Goal: Transaction & Acquisition: Purchase product/service

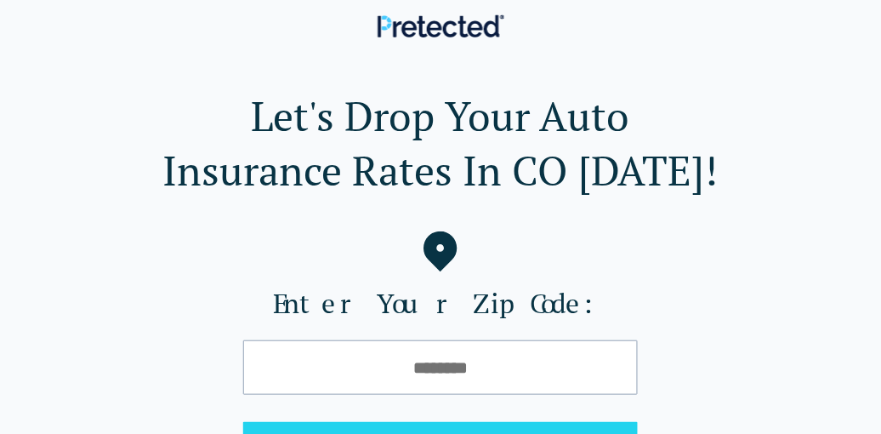
scroll to position [157, 0]
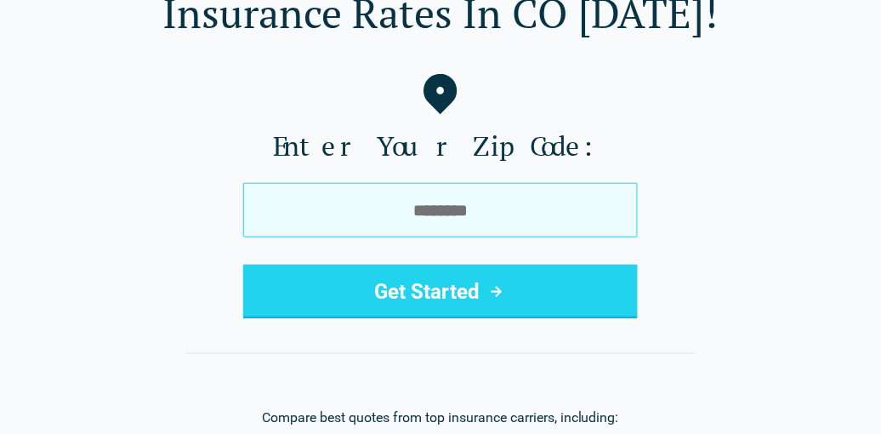
click at [408, 208] on input "tel" at bounding box center [440, 210] width 395 height 54
type input "*****"
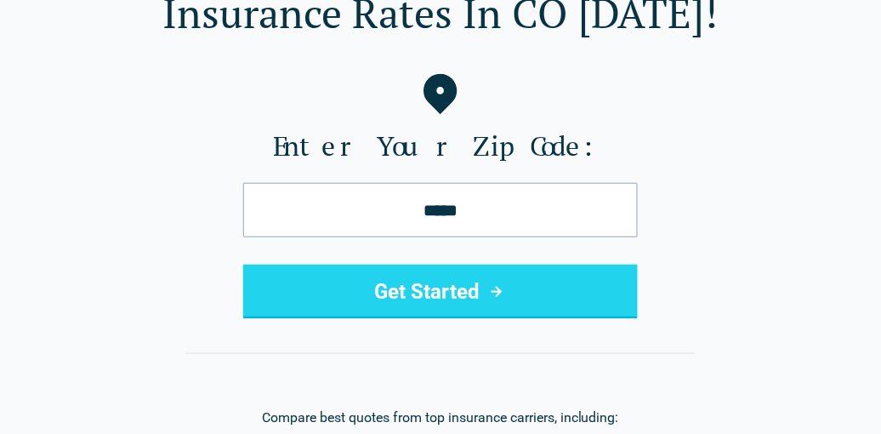
click at [448, 288] on button "Get Started" at bounding box center [440, 292] width 395 height 54
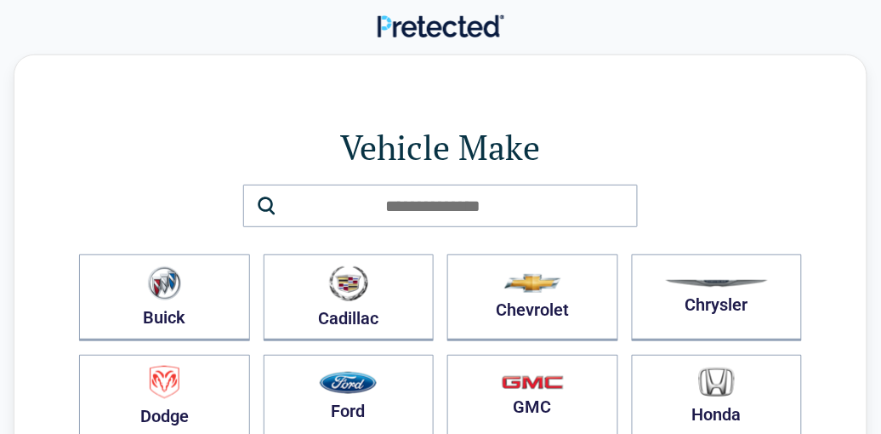
scroll to position [157, 0]
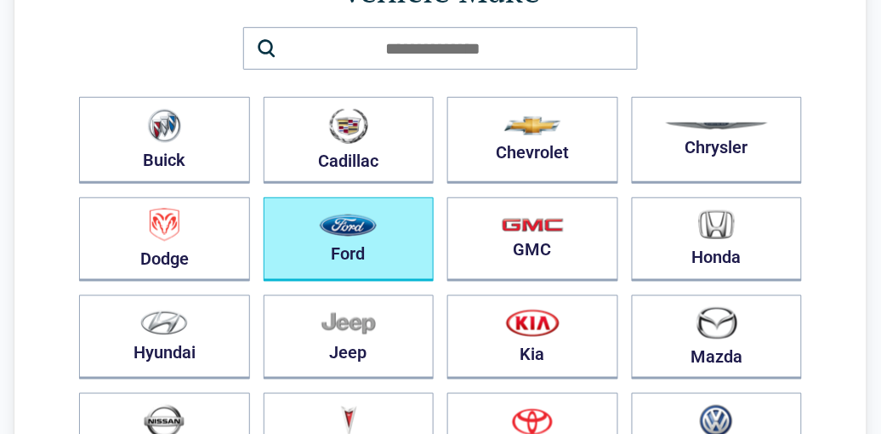
click at [379, 223] on button "Ford" at bounding box center [349, 239] width 171 height 84
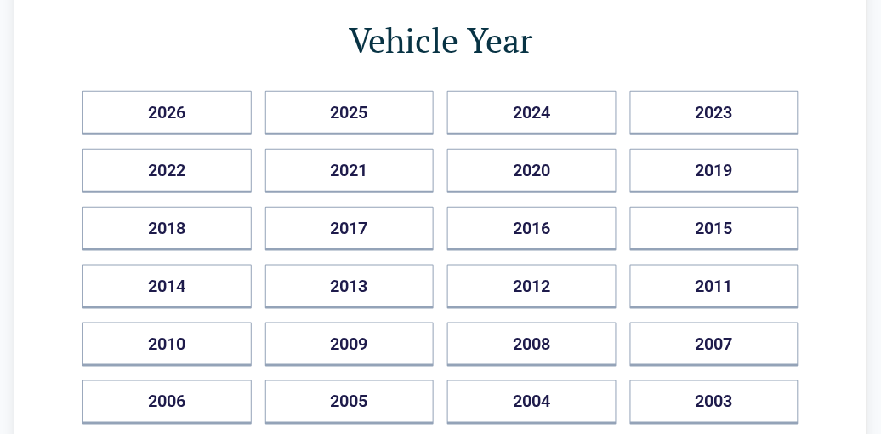
scroll to position [315, 0]
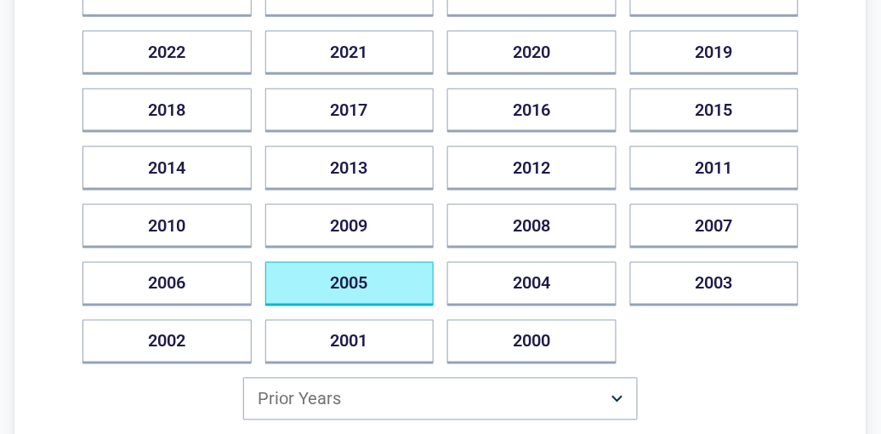
click at [324, 268] on button "2005" at bounding box center [349, 284] width 169 height 44
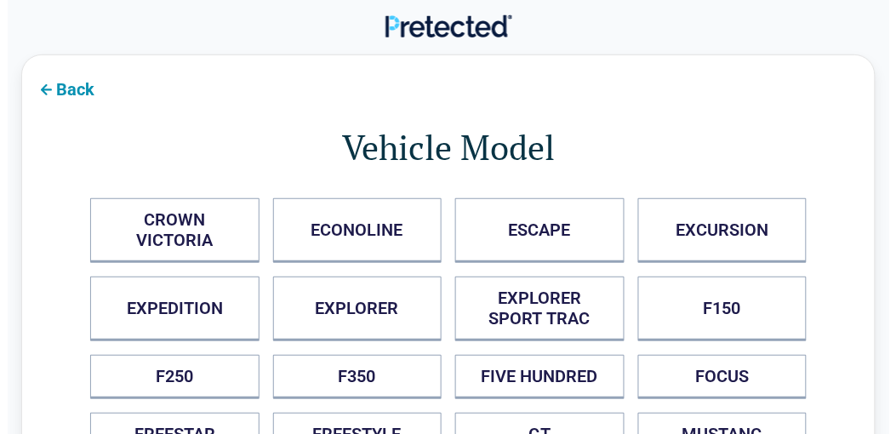
scroll to position [0, 0]
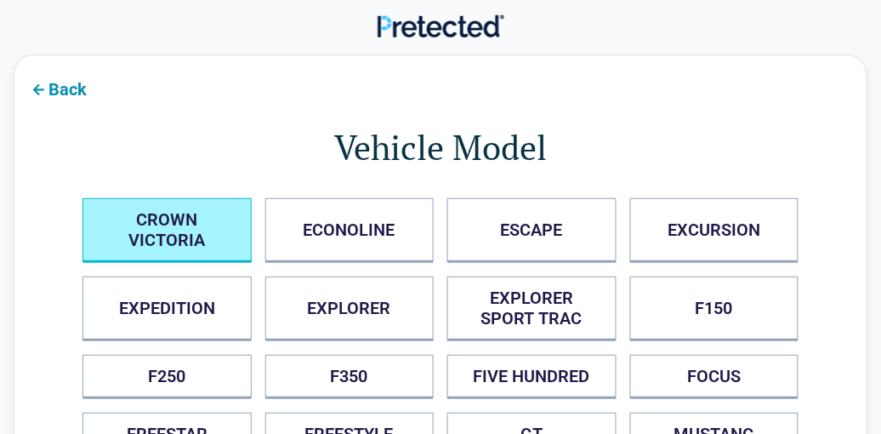
click at [202, 223] on VICTORIA "CROWN VICTORIA" at bounding box center [167, 230] width 169 height 65
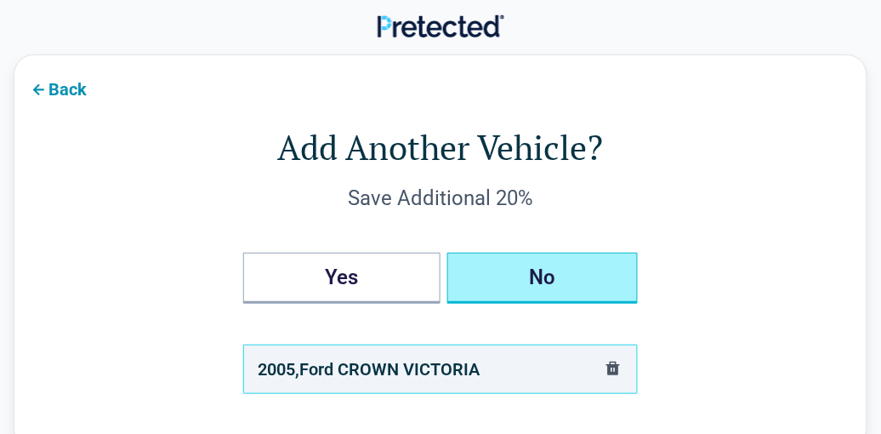
click at [536, 260] on button "No" at bounding box center [543, 278] width 191 height 51
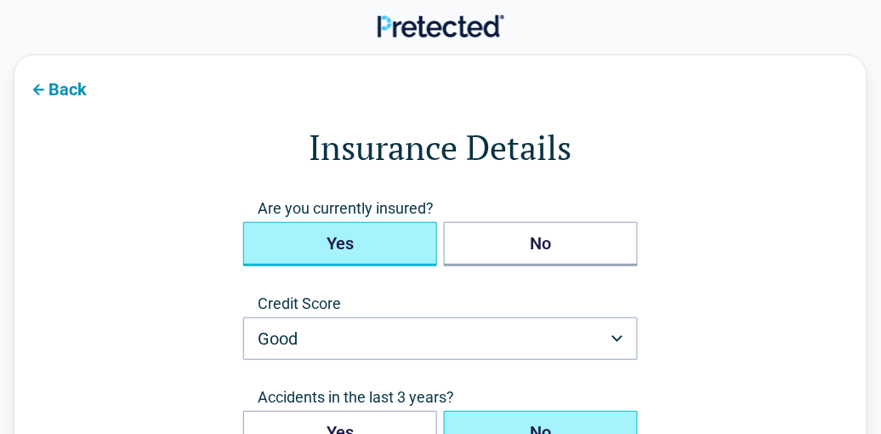
click at [366, 242] on button "Yes" at bounding box center [340, 244] width 194 height 44
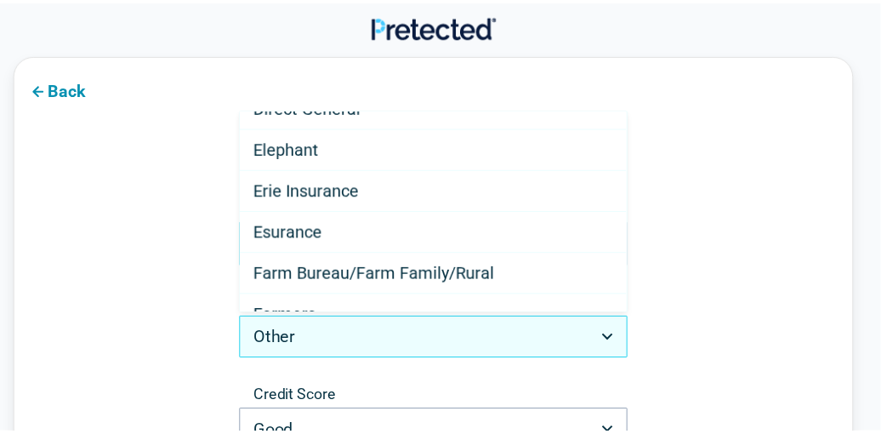
scroll to position [472, 0]
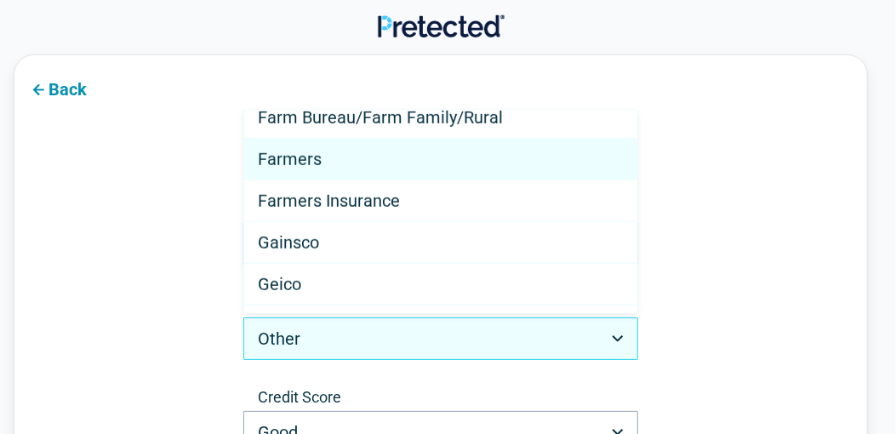
select select "*******"
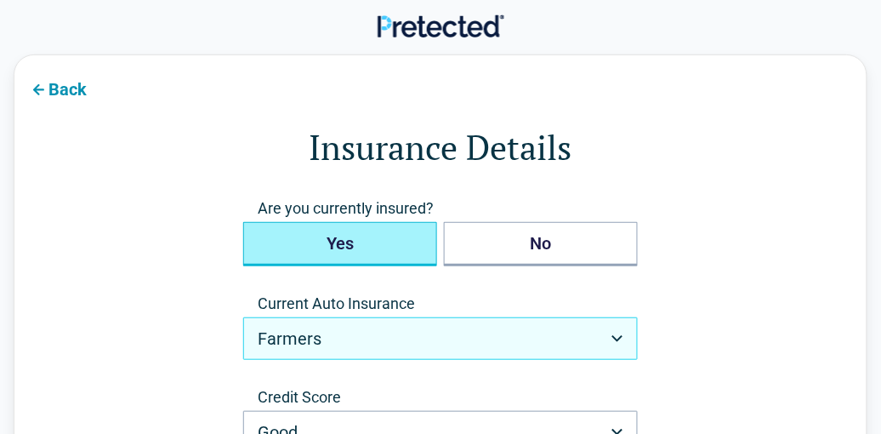
scroll to position [157, 0]
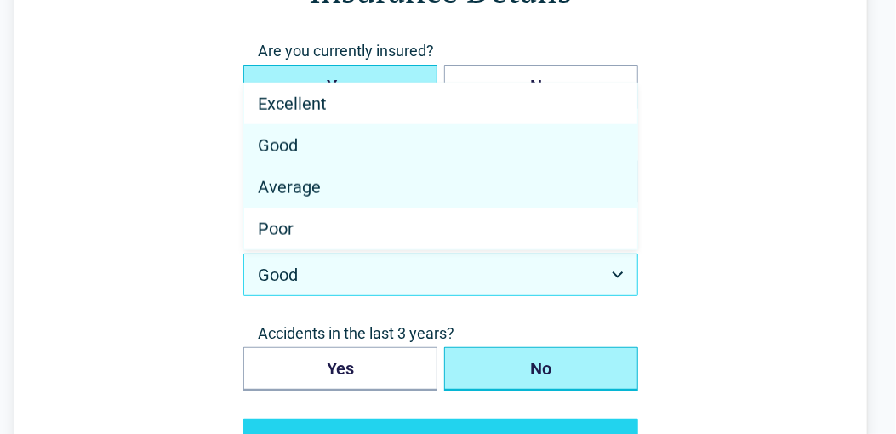
select select "*******"
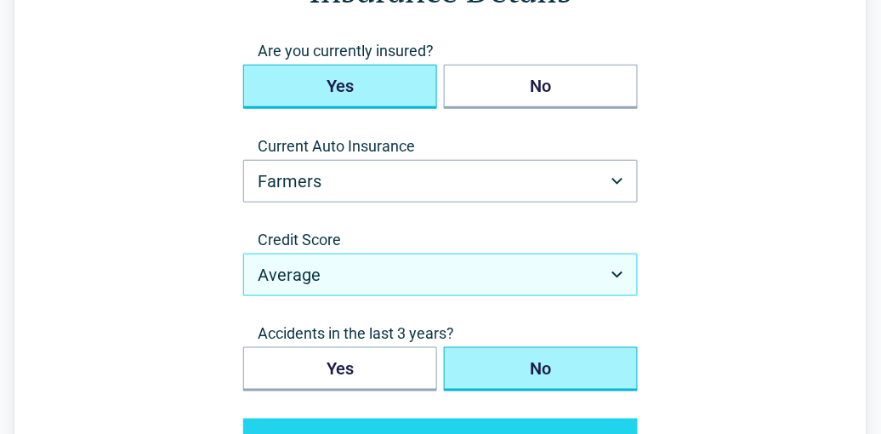
scroll to position [315, 0]
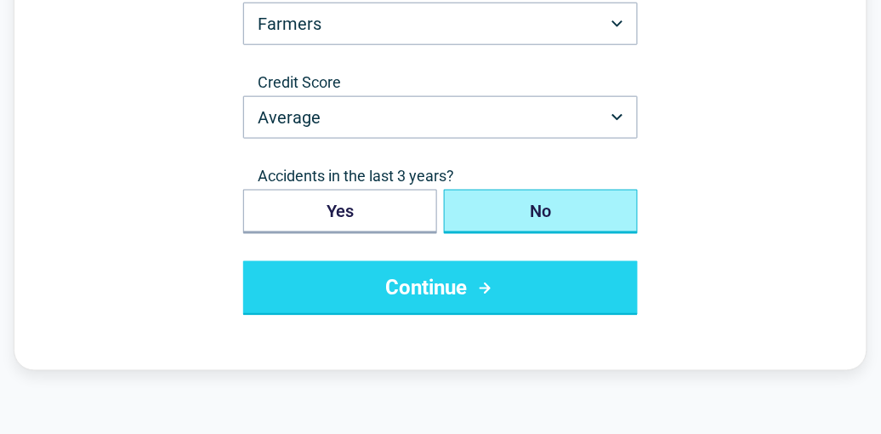
click at [522, 200] on button "No" at bounding box center [541, 212] width 194 height 44
click at [444, 271] on button "Continue" at bounding box center [440, 288] width 395 height 54
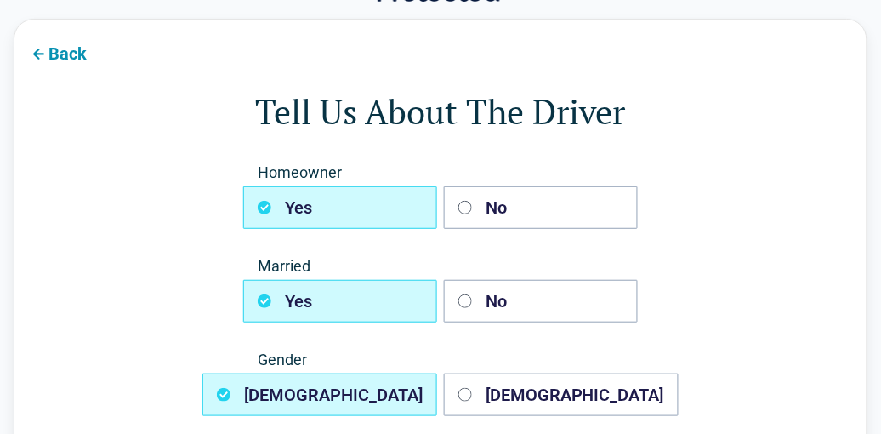
scroll to position [0, 0]
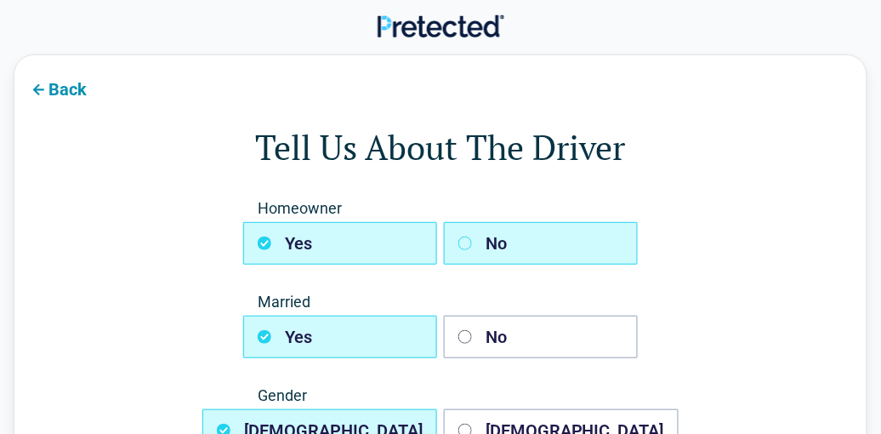
click at [497, 235] on button "No" at bounding box center [541, 243] width 194 height 43
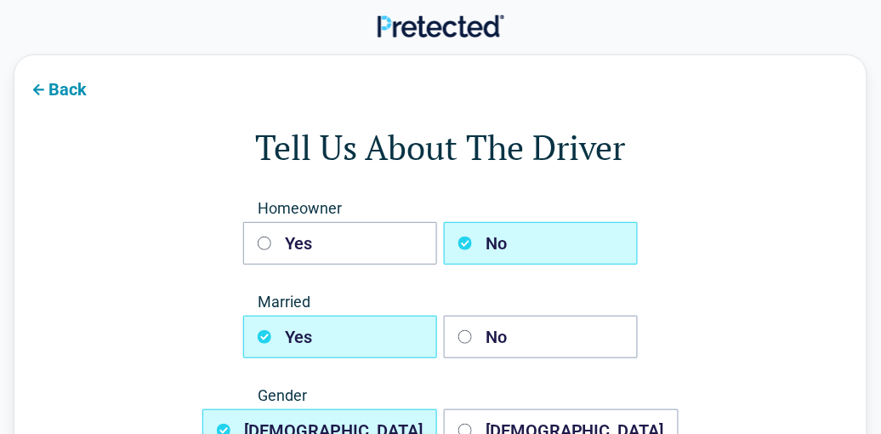
scroll to position [157, 0]
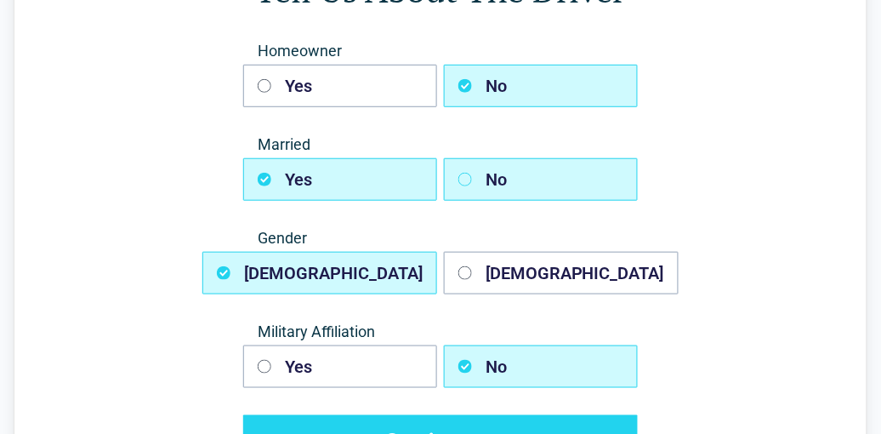
click at [504, 185] on button "No" at bounding box center [541, 179] width 194 height 43
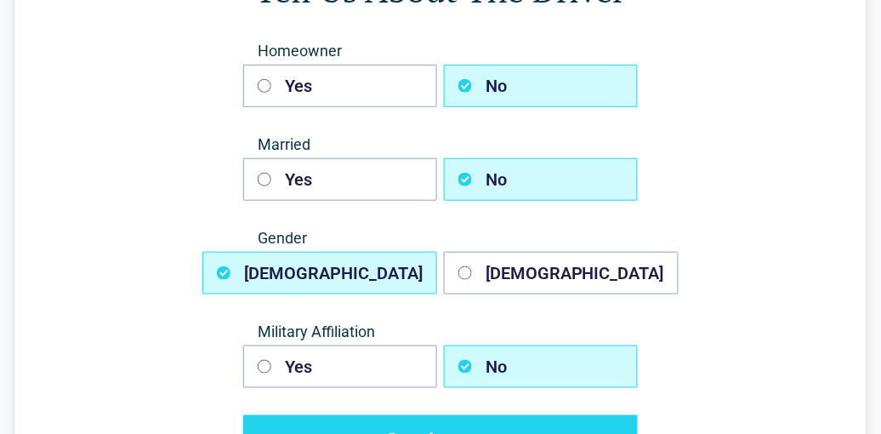
scroll to position [315, 0]
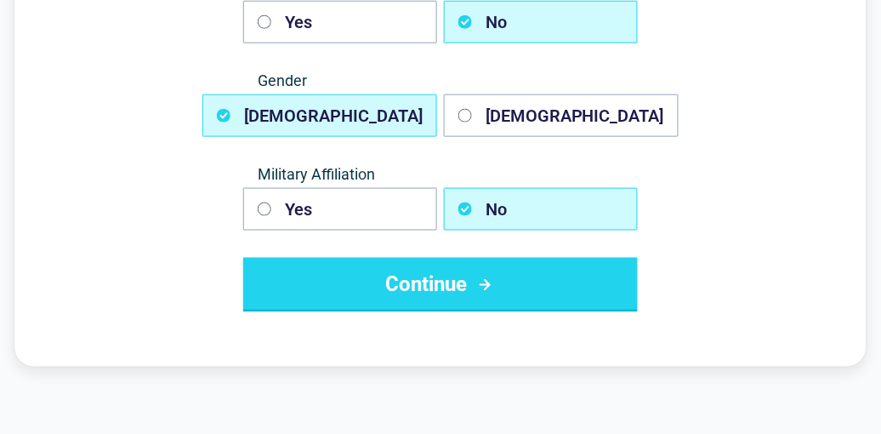
click at [425, 288] on button "Continue" at bounding box center [440, 285] width 395 height 54
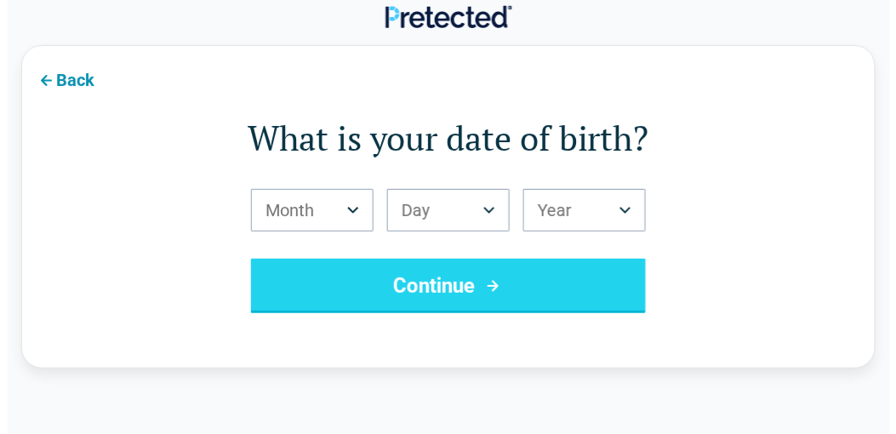
scroll to position [0, 0]
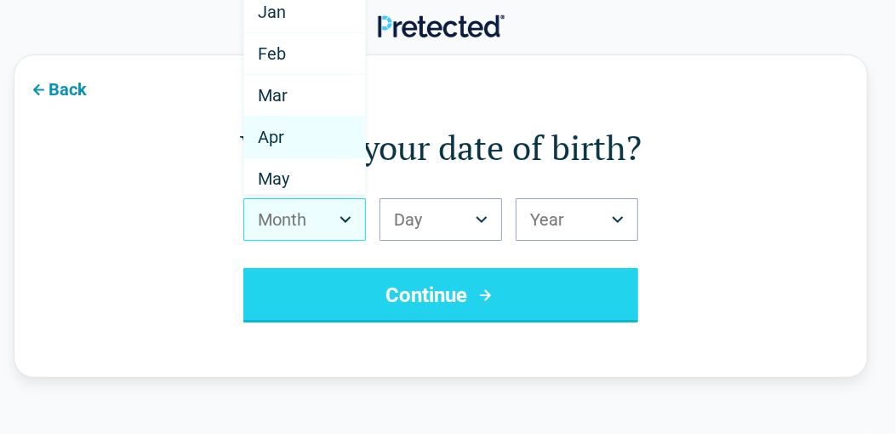
scroll to position [157, 0]
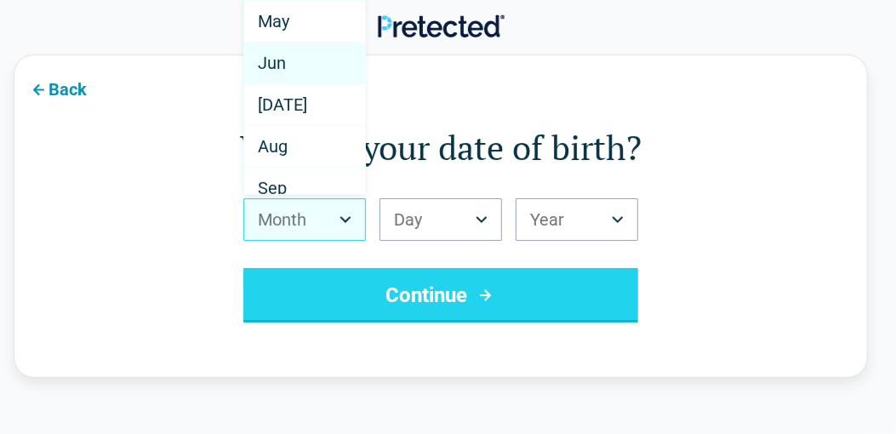
select select "*"
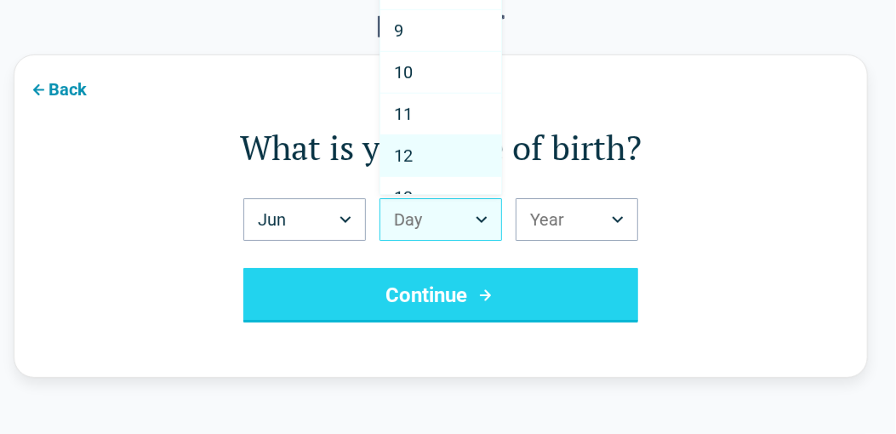
scroll to position [472, 0]
select select "**"
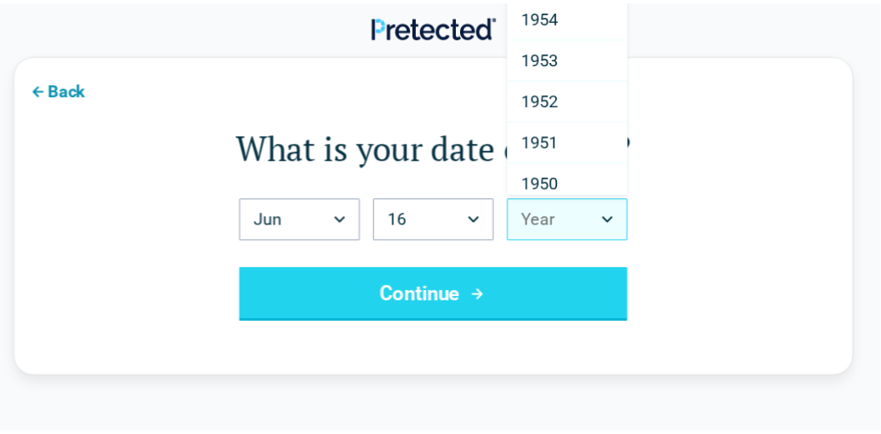
scroll to position [2048, 0]
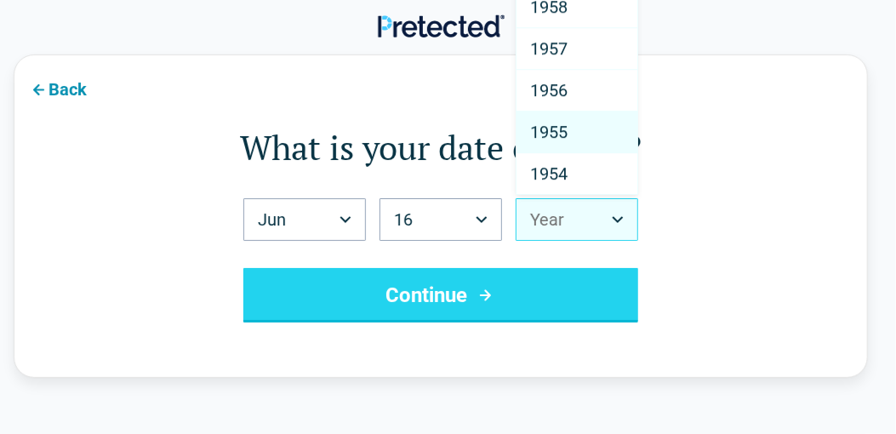
select select "****"
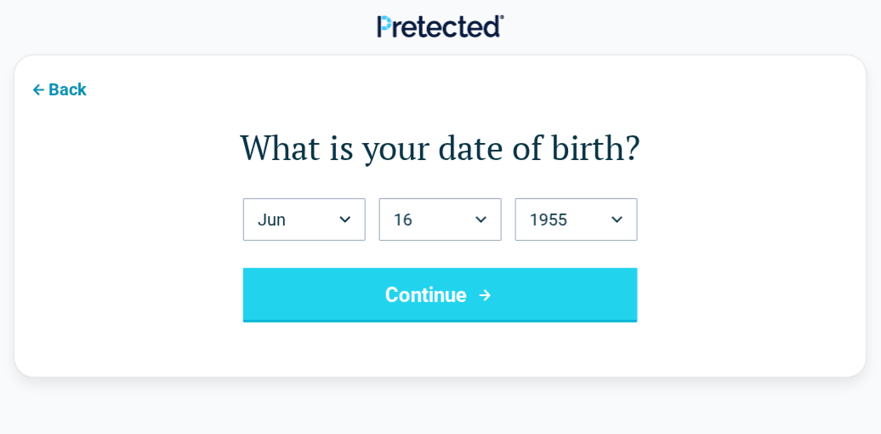
click at [447, 290] on button "Continue" at bounding box center [440, 295] width 395 height 54
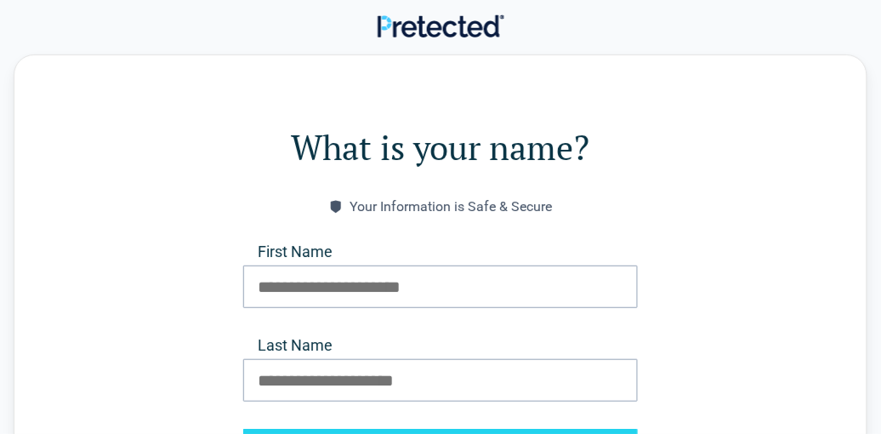
scroll to position [157, 0]
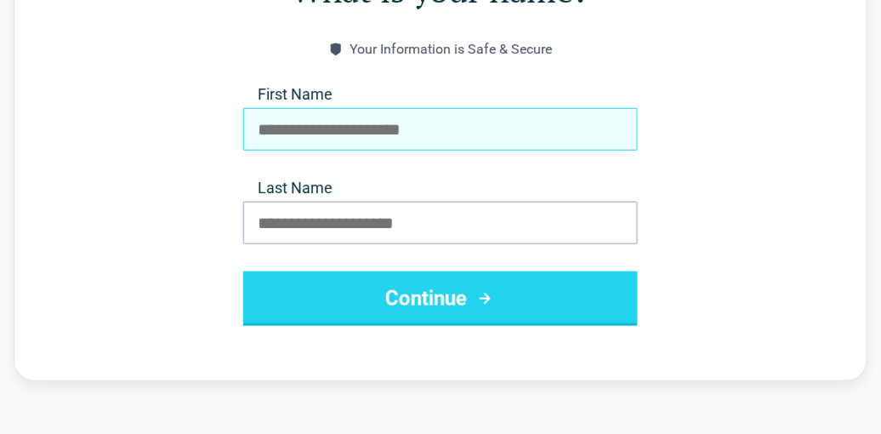
click at [266, 135] on input "First Name" at bounding box center [440, 129] width 395 height 43
type input "*******"
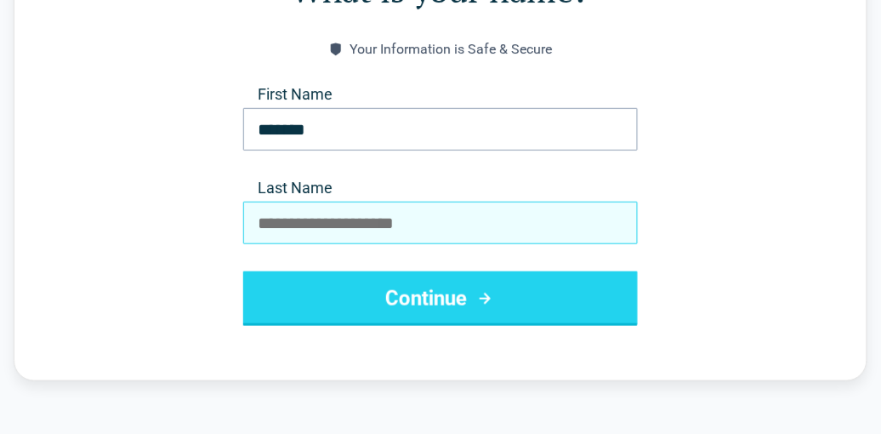
click at [278, 231] on input "Last Name" at bounding box center [440, 223] width 395 height 43
type input "*********"
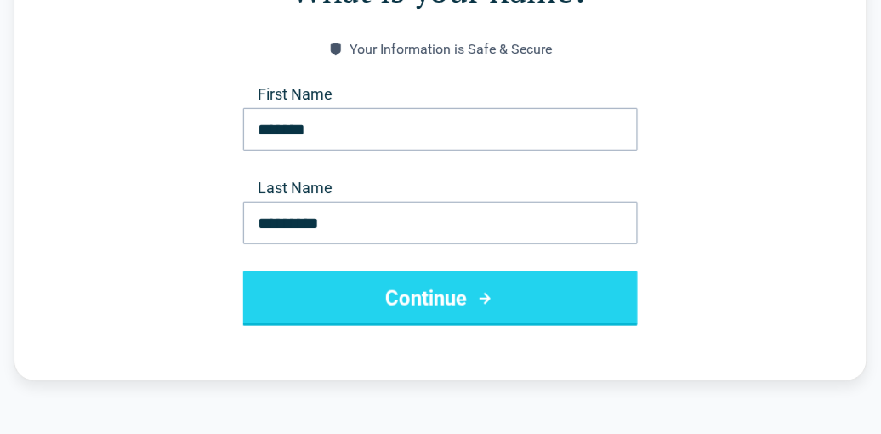
click at [427, 291] on button "Continue" at bounding box center [440, 298] width 395 height 54
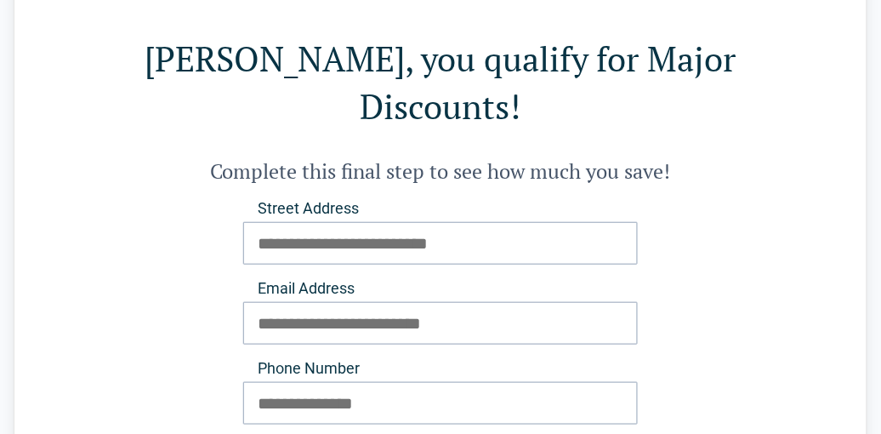
scroll to position [0, 0]
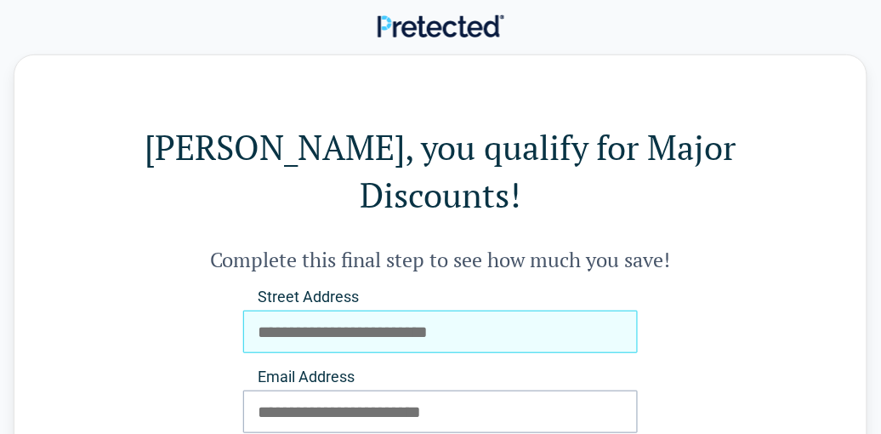
click at [260, 311] on input "Street Address" at bounding box center [440, 332] width 395 height 43
type input "**********"
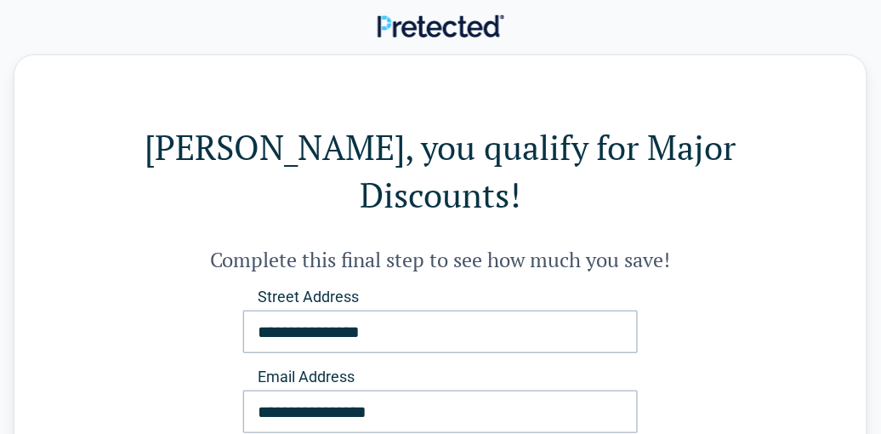
type input "**********"
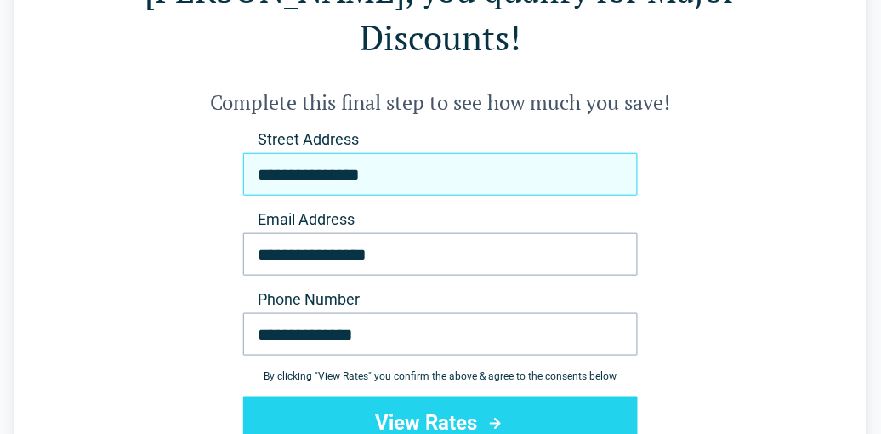
scroll to position [315, 0]
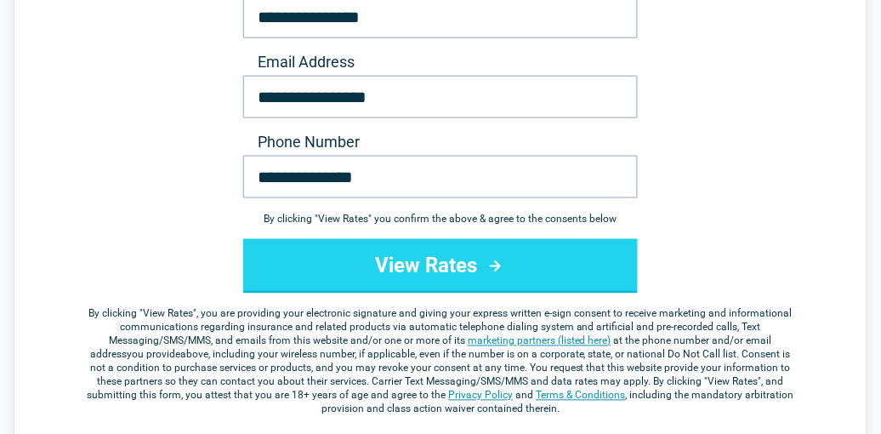
click at [424, 239] on button "View Rates" at bounding box center [440, 266] width 395 height 54
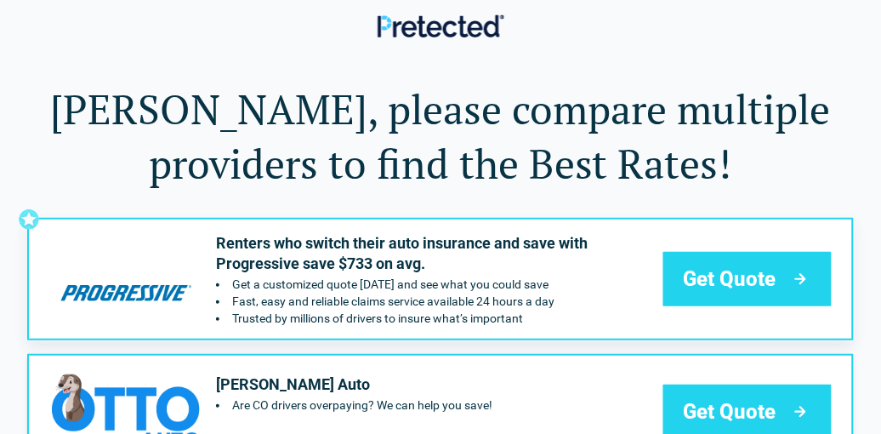
scroll to position [157, 0]
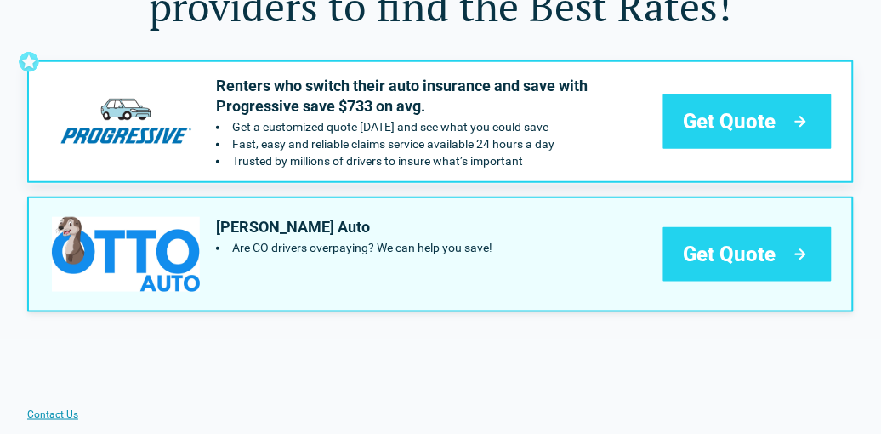
click at [696, 239] on div "Get Quote" at bounding box center [748, 254] width 168 height 54
